Goal: Find specific page/section: Find specific page/section

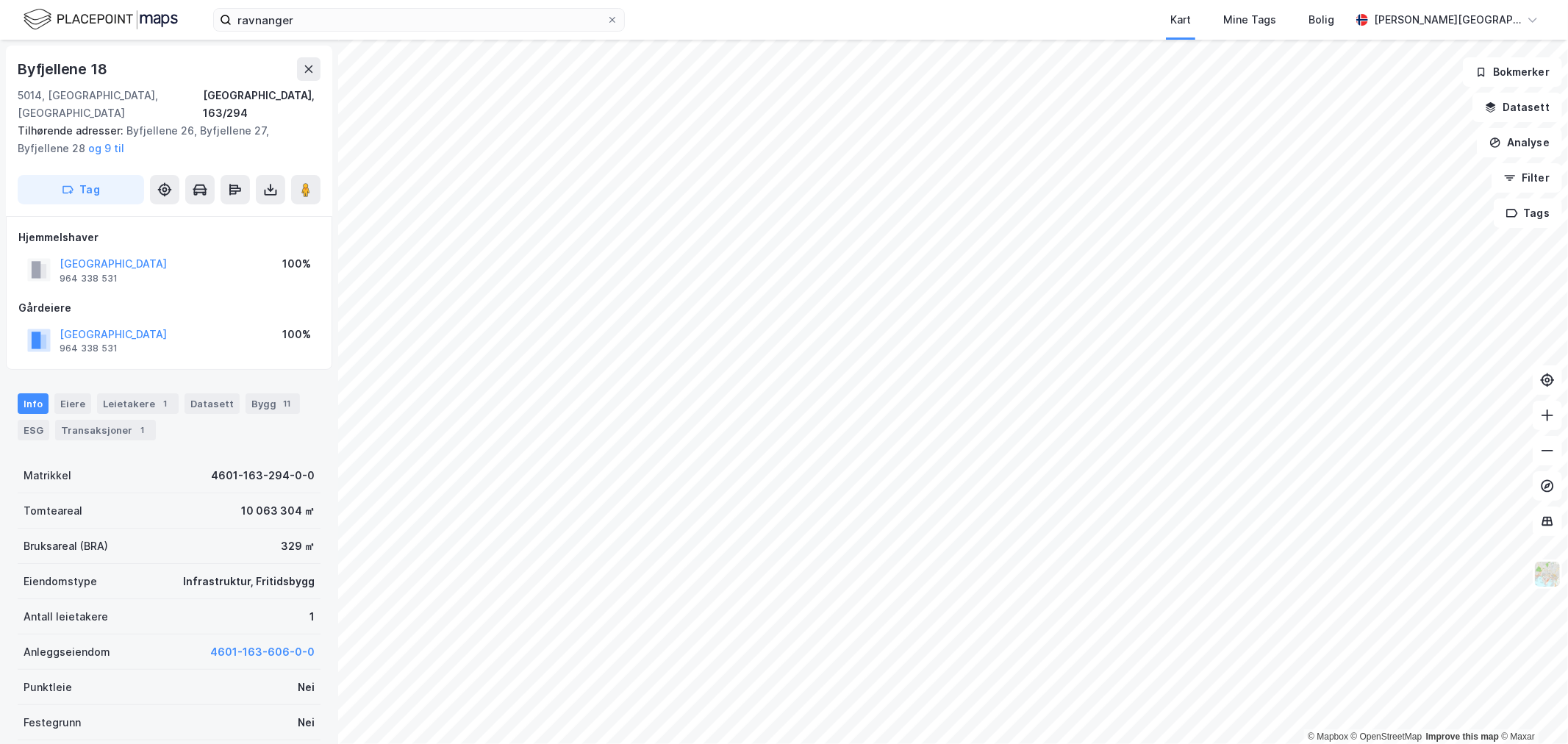
click at [56, 17] on img at bounding box center [101, 19] width 155 height 26
